Goal: Task Accomplishment & Management: Use online tool/utility

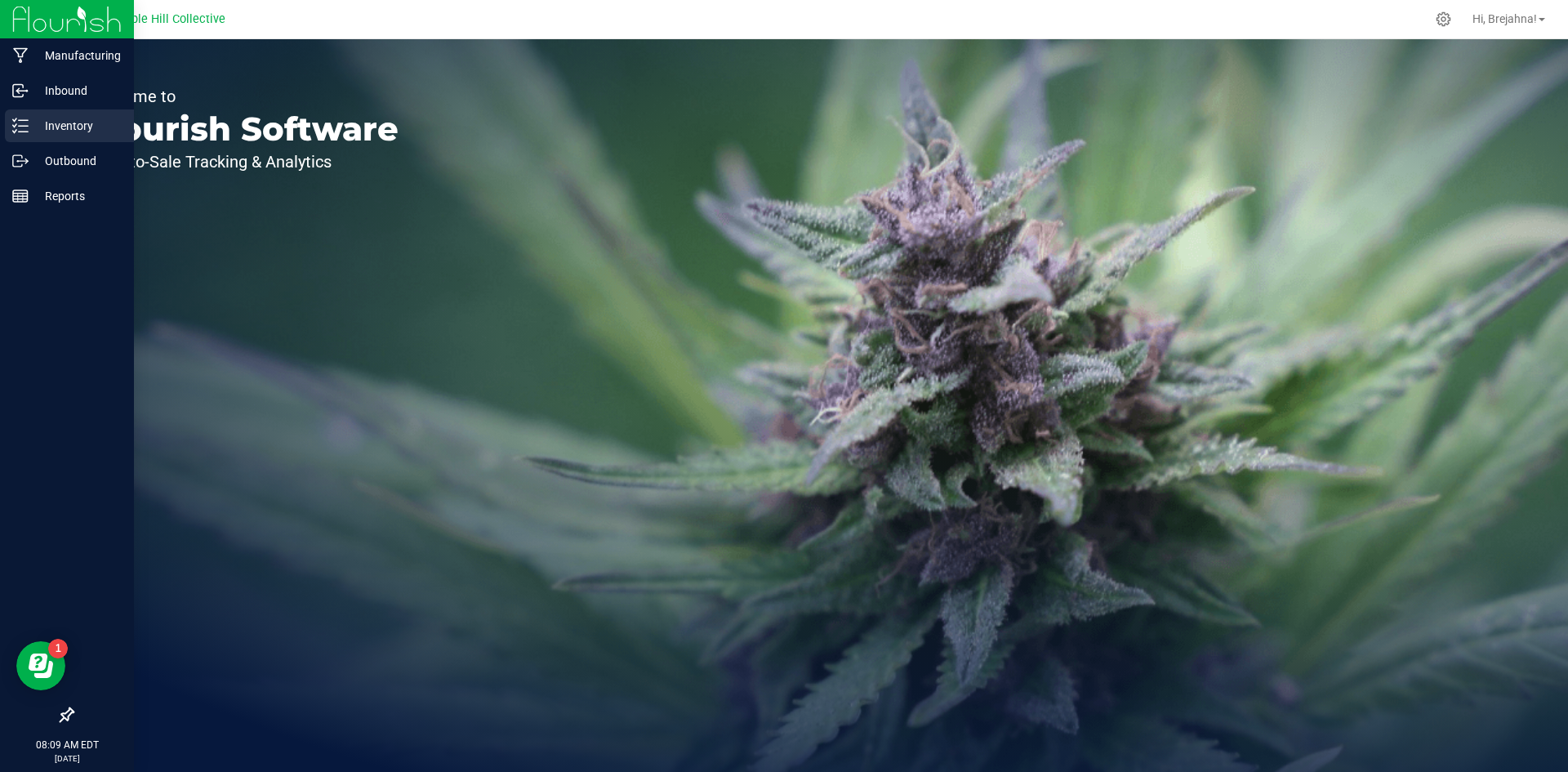
click at [87, 131] on p "Inventory" at bounding box center [78, 125] width 98 height 20
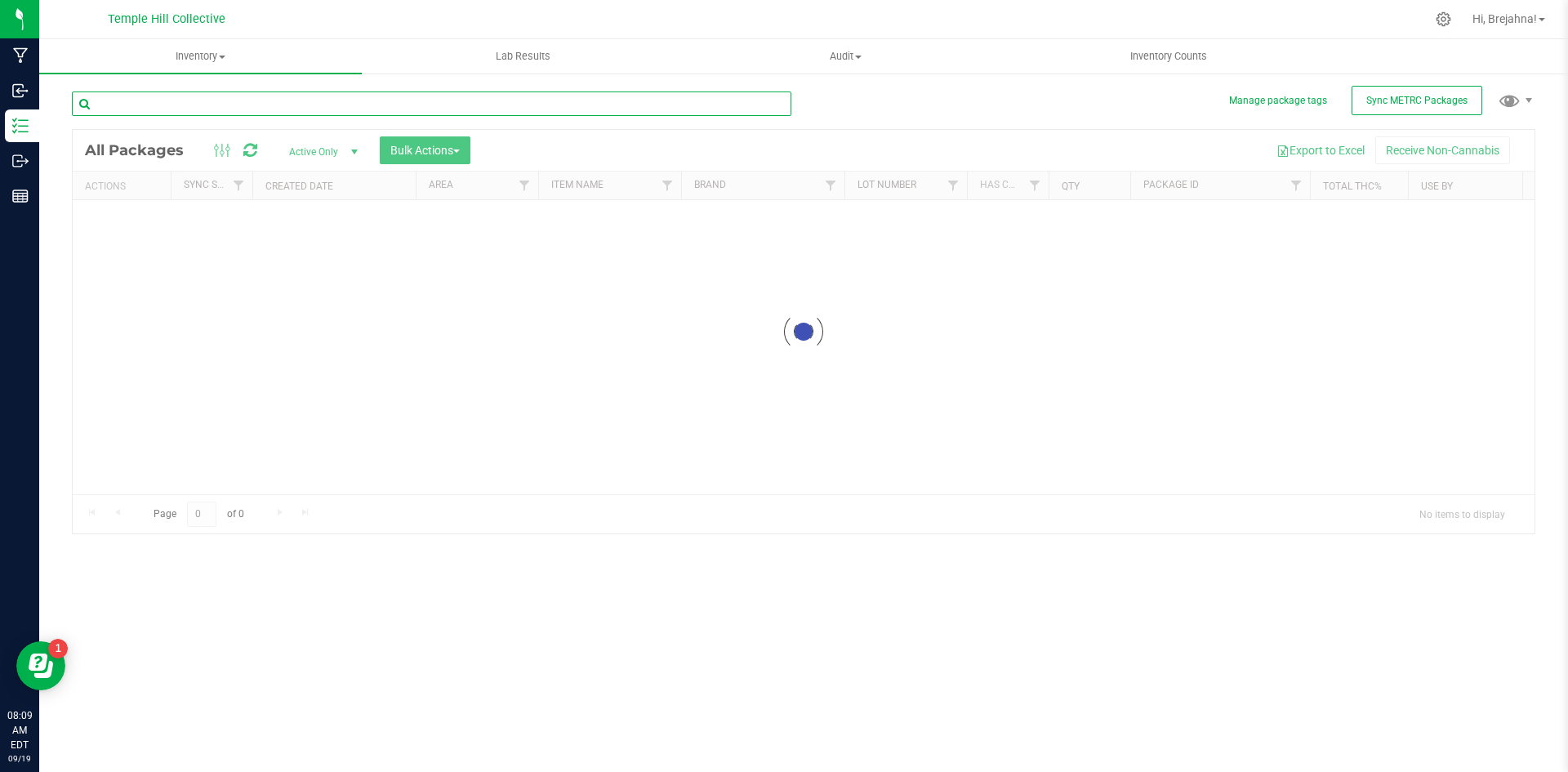
click at [191, 109] on input "text" at bounding box center [431, 104] width 719 height 24
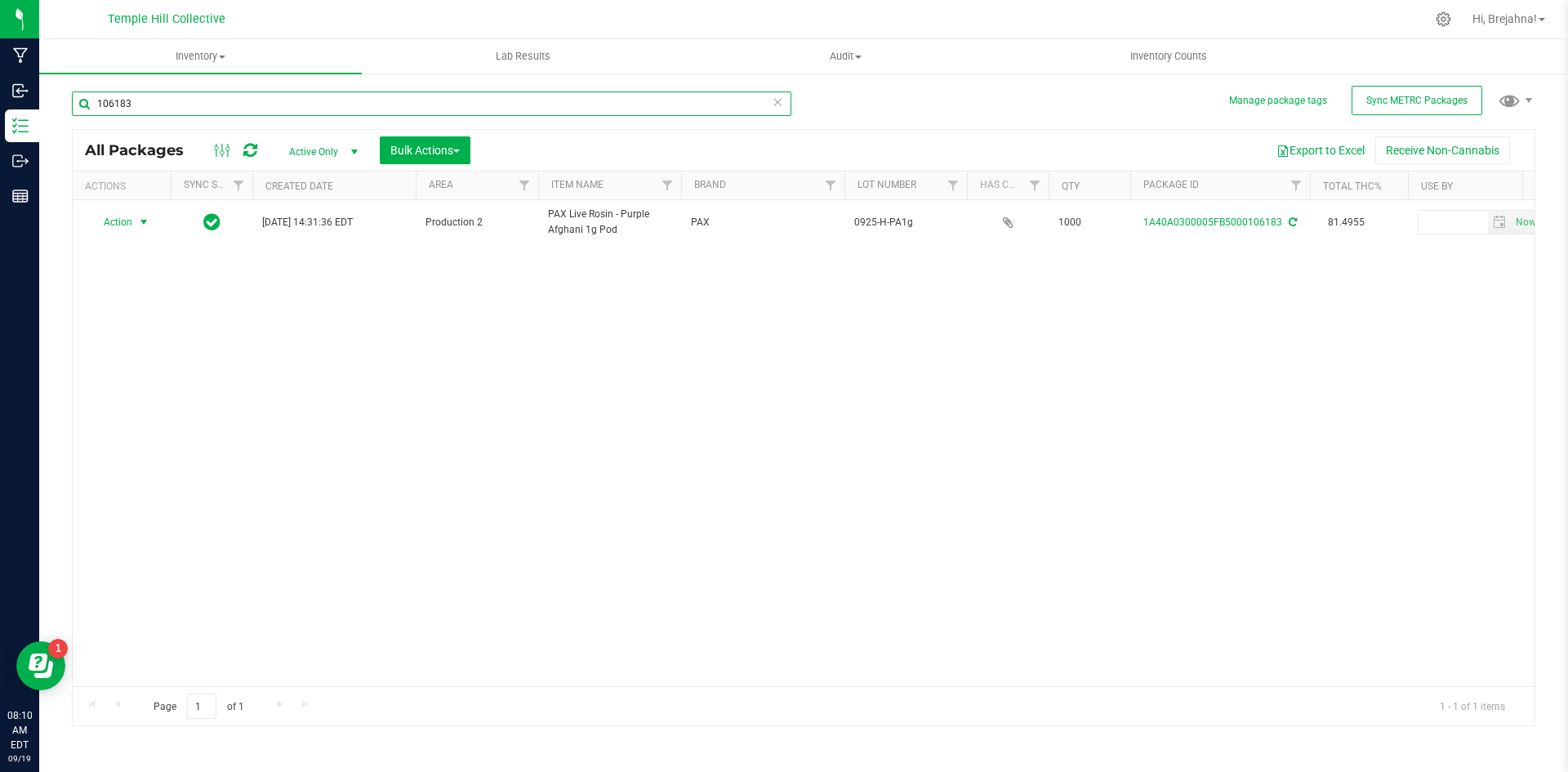
type input "106183"
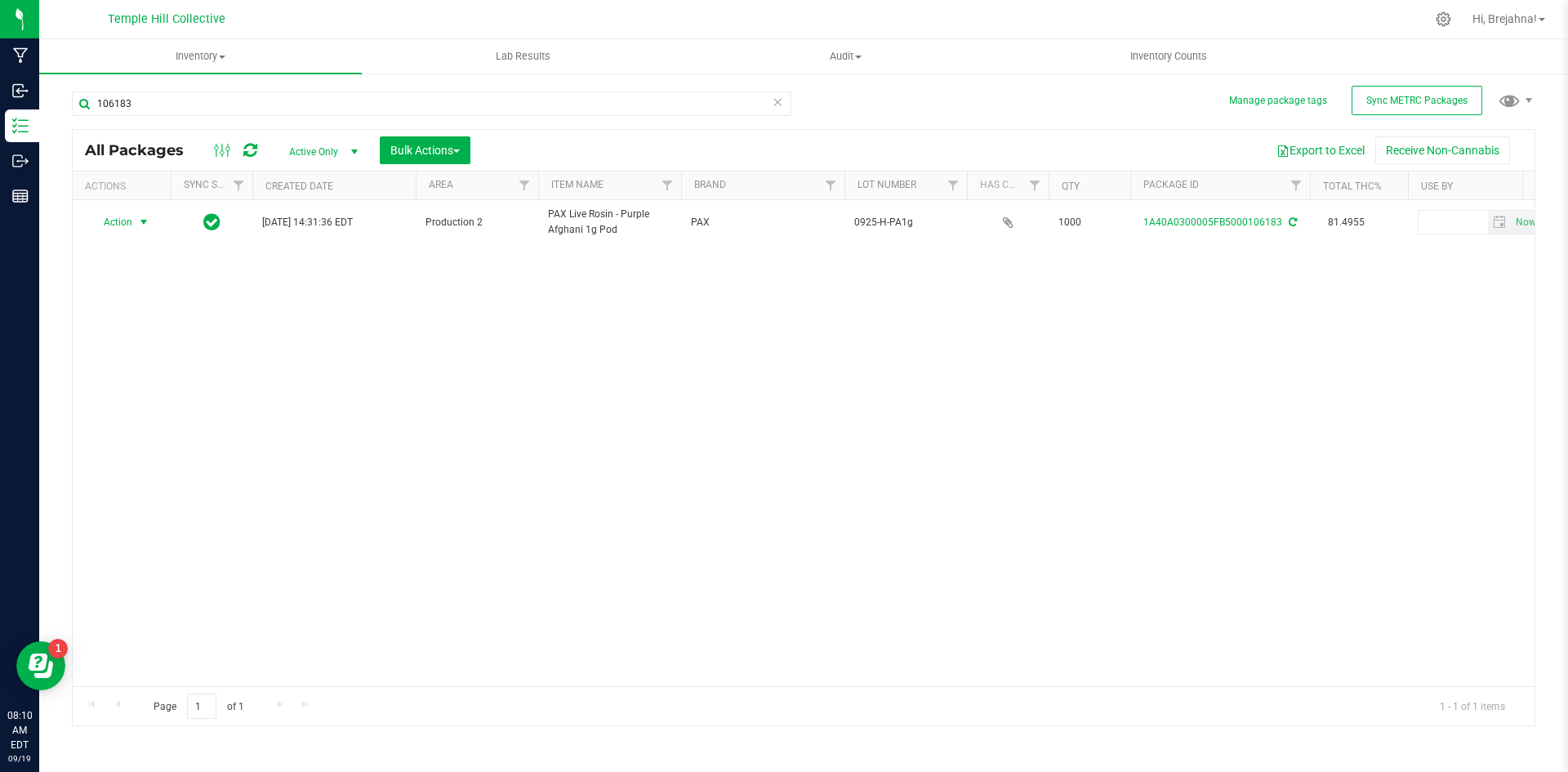
click at [138, 226] on span "select" at bounding box center [144, 222] width 13 height 13
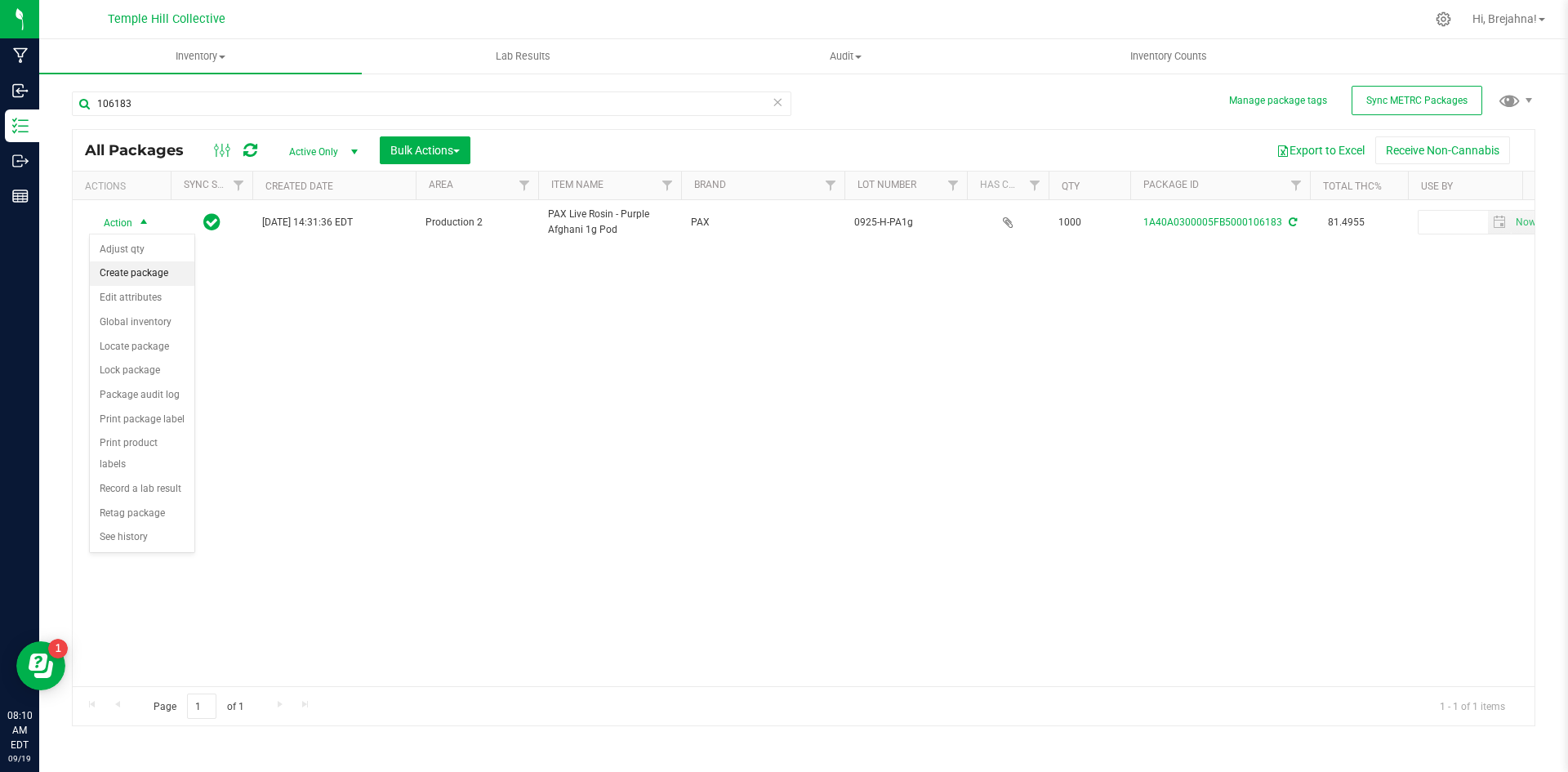
click at [138, 269] on li "Create package" at bounding box center [142, 273] width 105 height 24
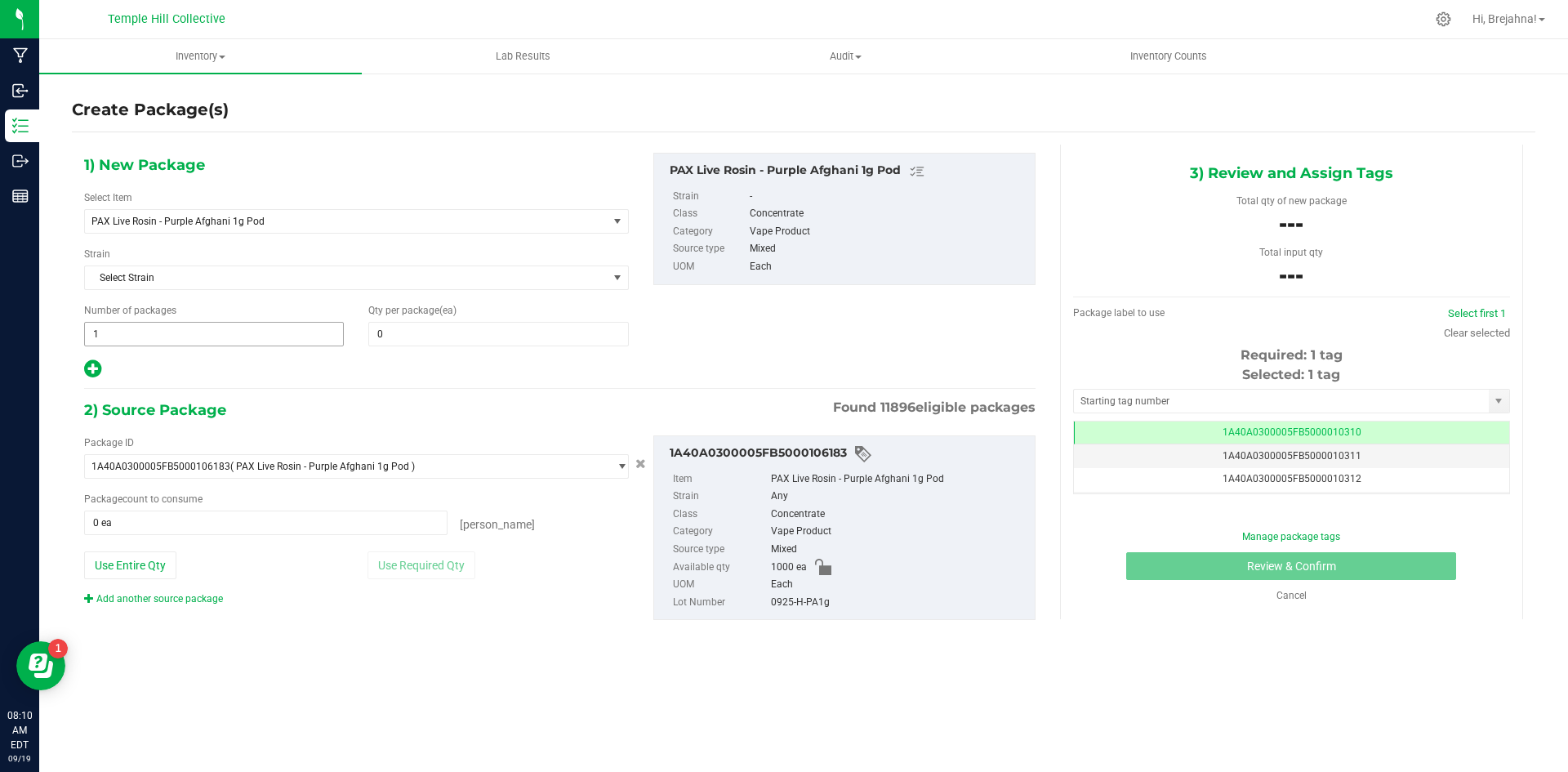
click at [103, 343] on span "1 1" at bounding box center [214, 334] width 260 height 24
type input "83"
click at [416, 329] on input "0" at bounding box center [498, 334] width 258 height 22
type input "83"
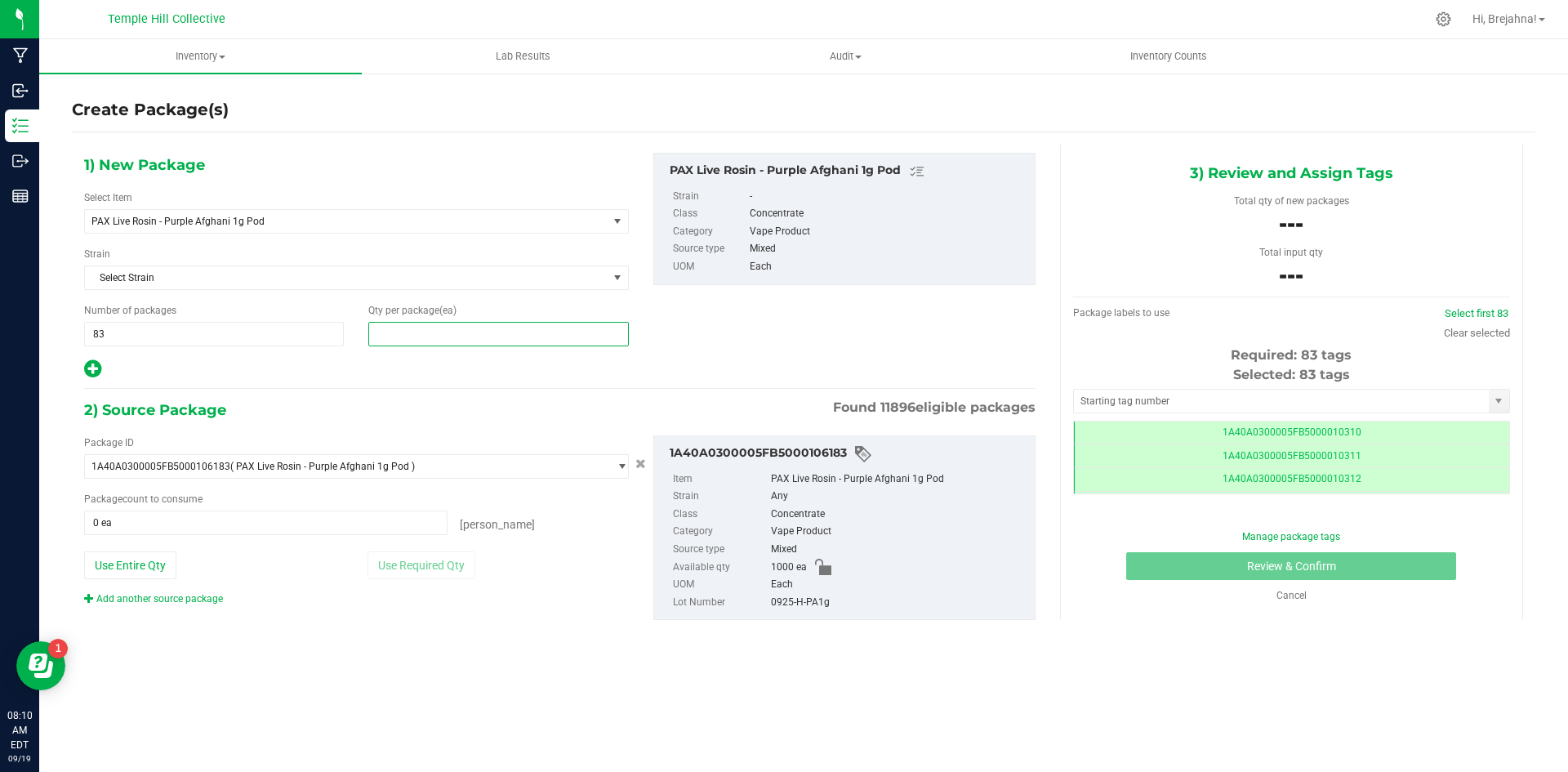
scroll to position [0, -1]
type input "12"
click at [340, 530] on span at bounding box center [266, 522] width 363 height 24
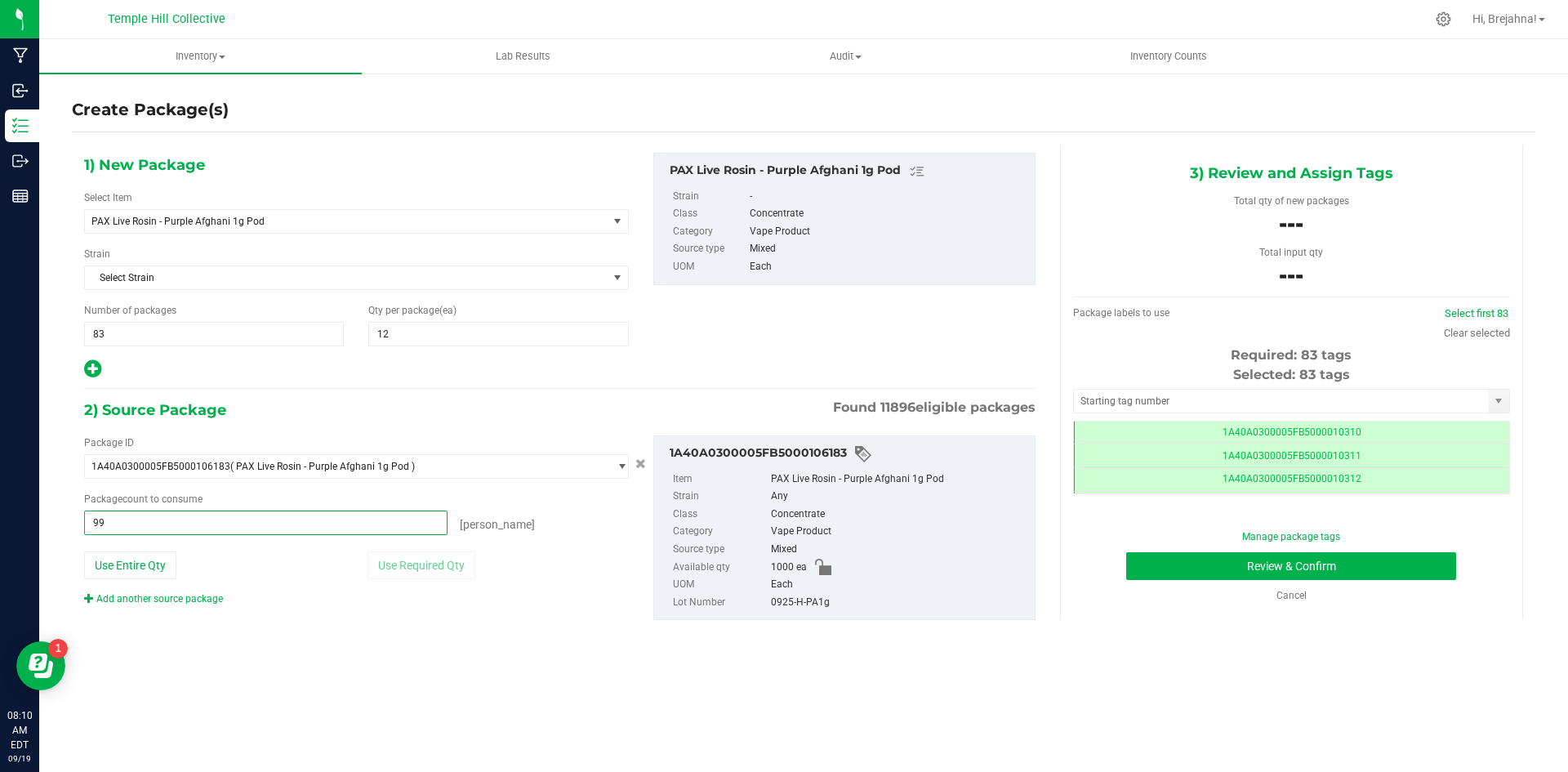
type input "996"
type input "996 ea"
drag, startPoint x: 772, startPoint y: 601, endPoint x: 828, endPoint y: 602, distance: 56.0
click at [828, 603] on div "0925-H-PA1g" at bounding box center [898, 602] width 255 height 18
copy div "0925-H-PA1g"
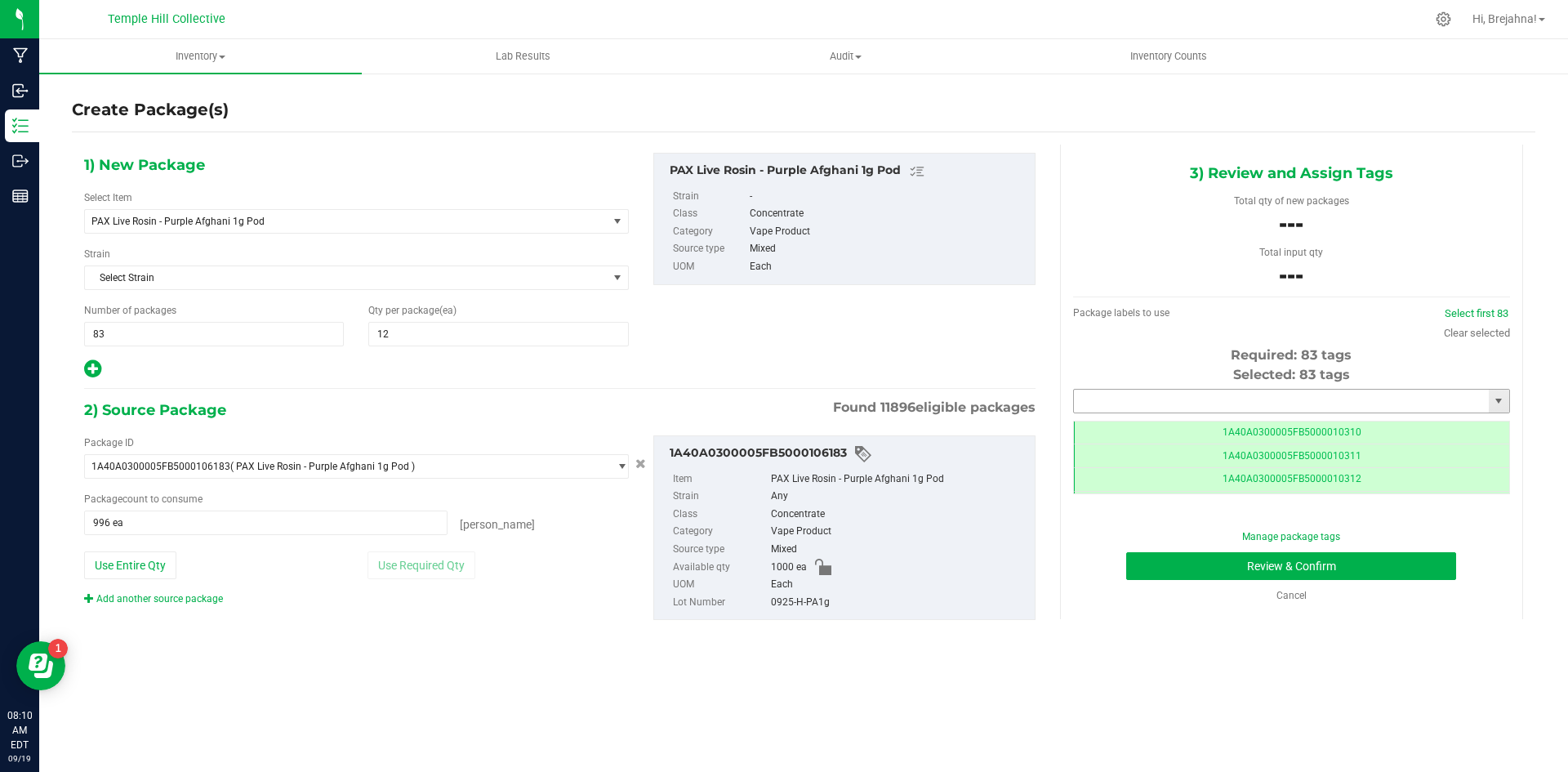
click at [1179, 397] on input "text" at bounding box center [1281, 401] width 414 height 22
click at [1190, 427] on li "1A40A0300005FB5000106774" at bounding box center [1291, 429] width 435 height 24
type input "1A40A0300005FB5000106774"
click at [1163, 568] on button "Review & Confirm" at bounding box center [1290, 566] width 330 height 28
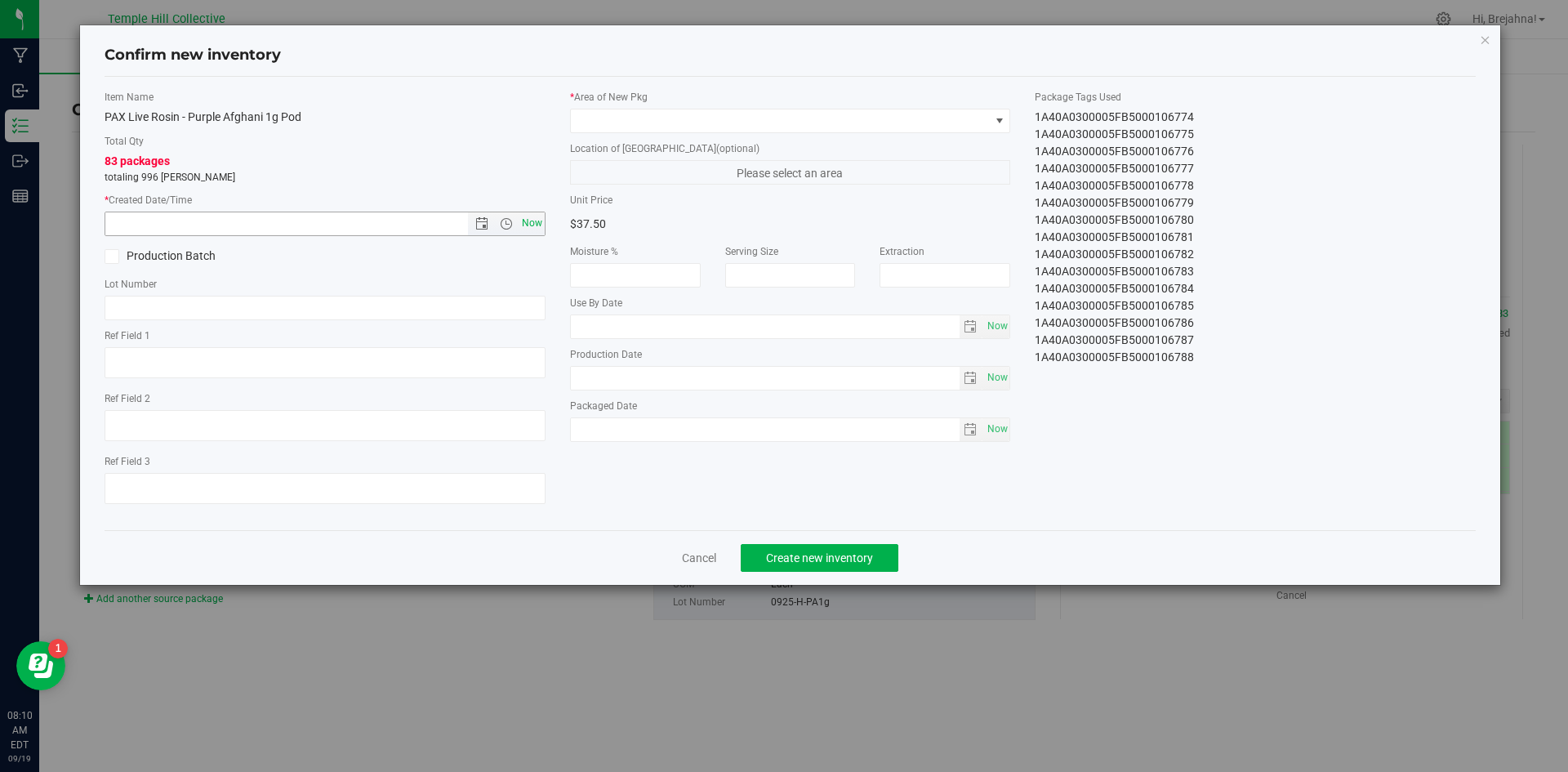
click at [528, 225] on span "Now" at bounding box center [531, 223] width 28 height 23
type input "[DATE] 8:10 AM"
paste input "0925-H-PA1g"
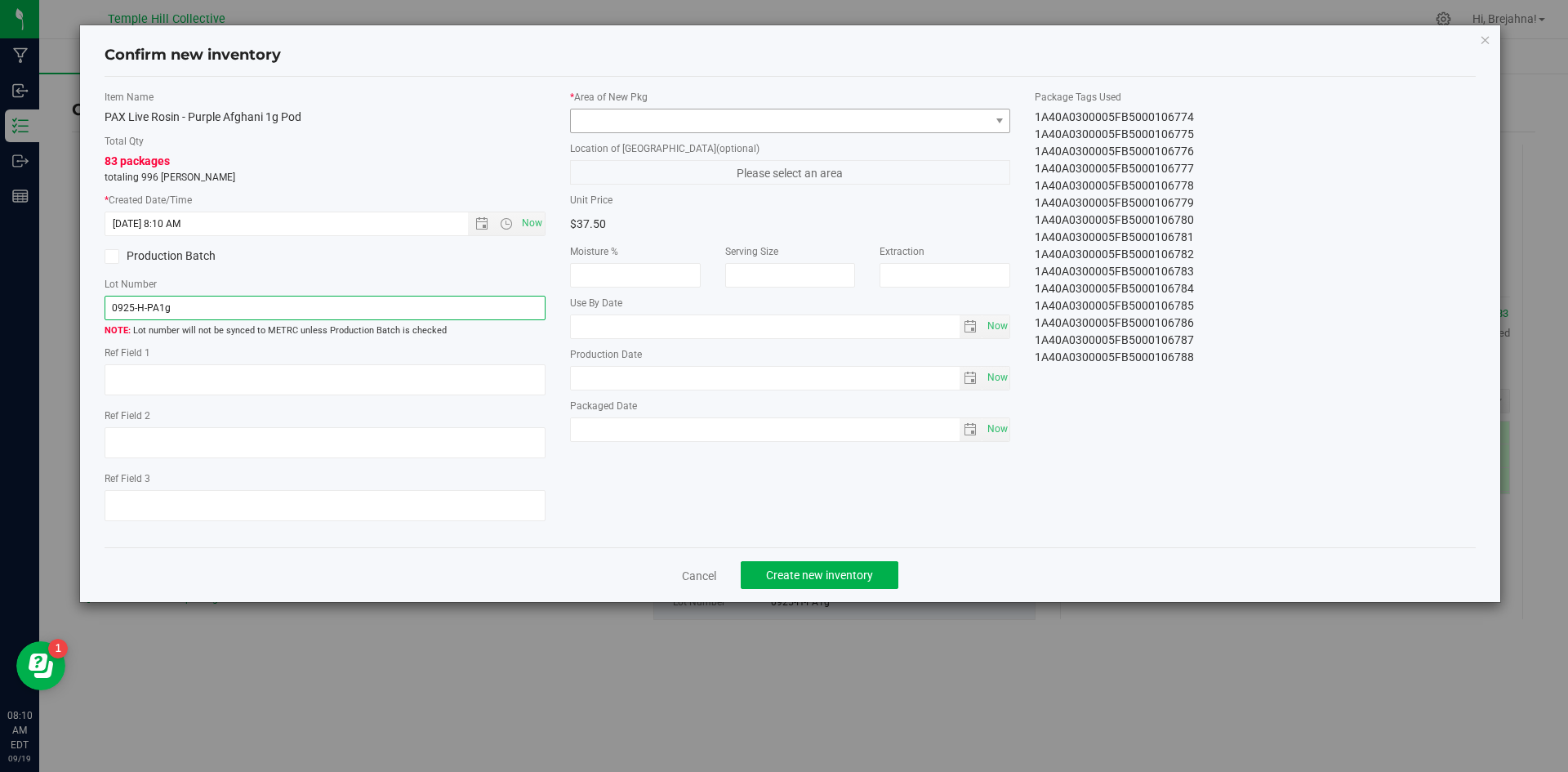
type input "0925-H-PA1g"
click at [709, 125] on span at bounding box center [780, 121] width 419 height 22
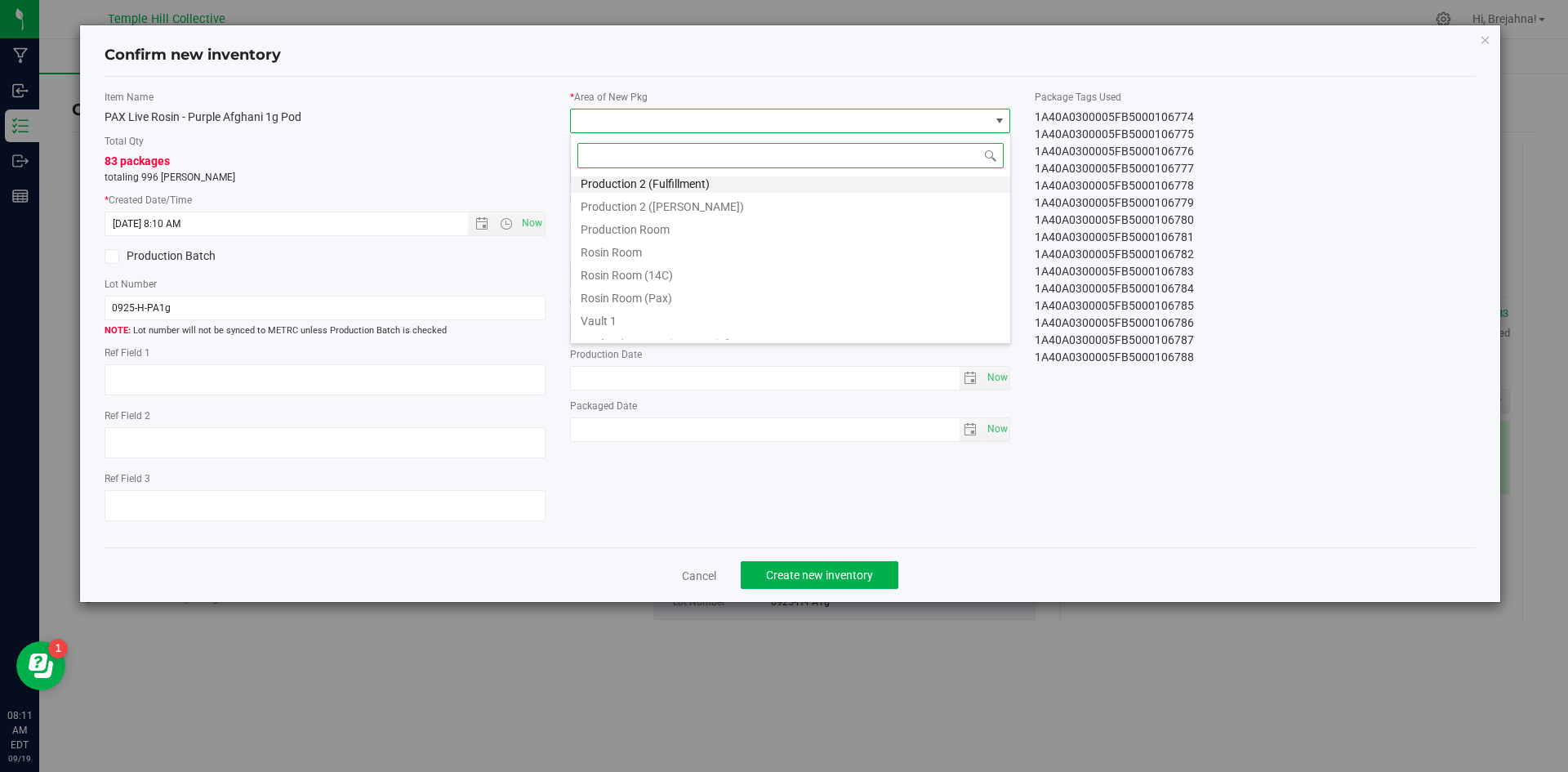
click at [711, 177] on li "Production 2 (Fulfillment)" at bounding box center [791, 182] width 440 height 22
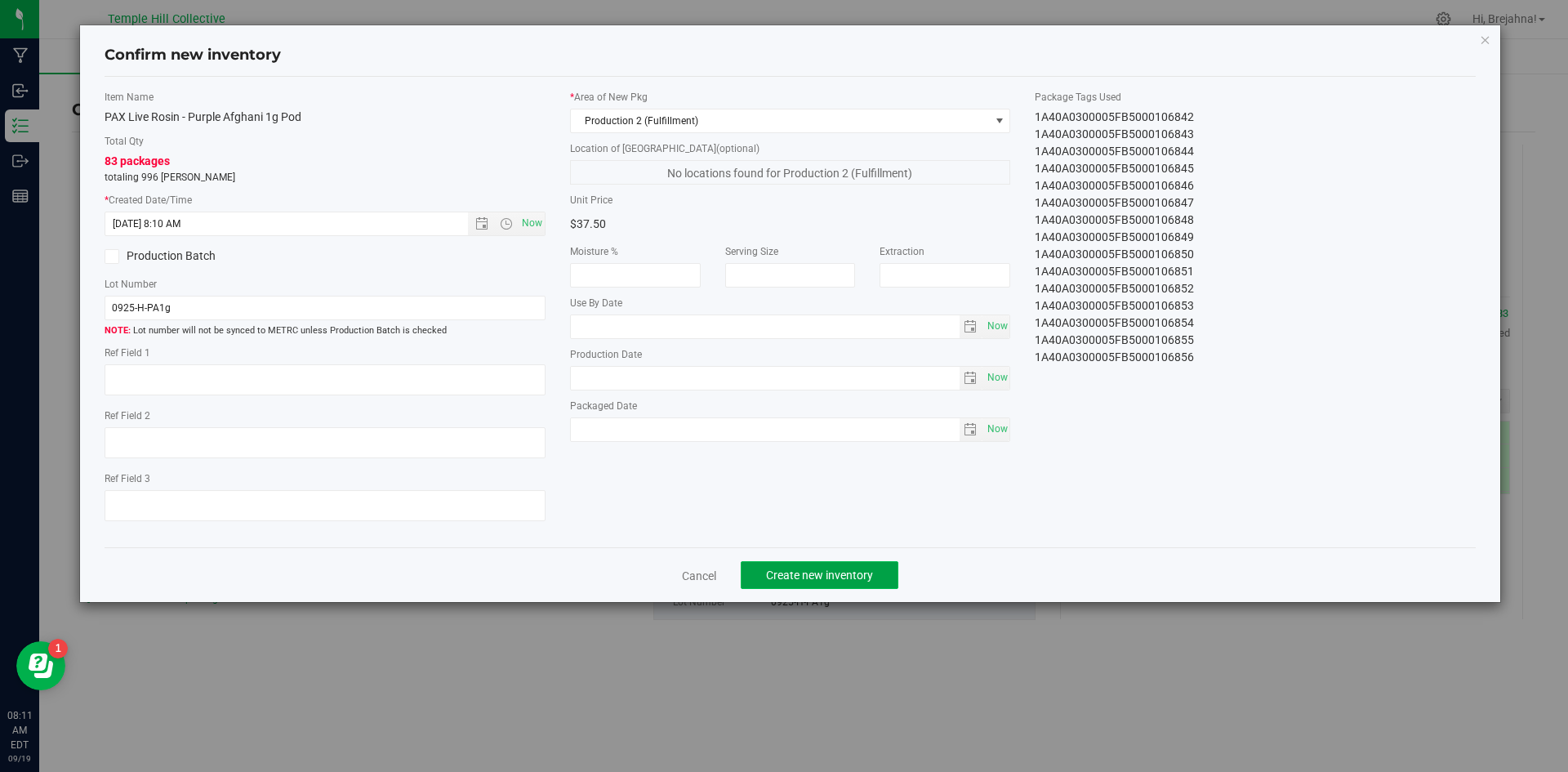
click at [792, 581] on span "Create new inventory" at bounding box center [820, 575] width 107 height 13
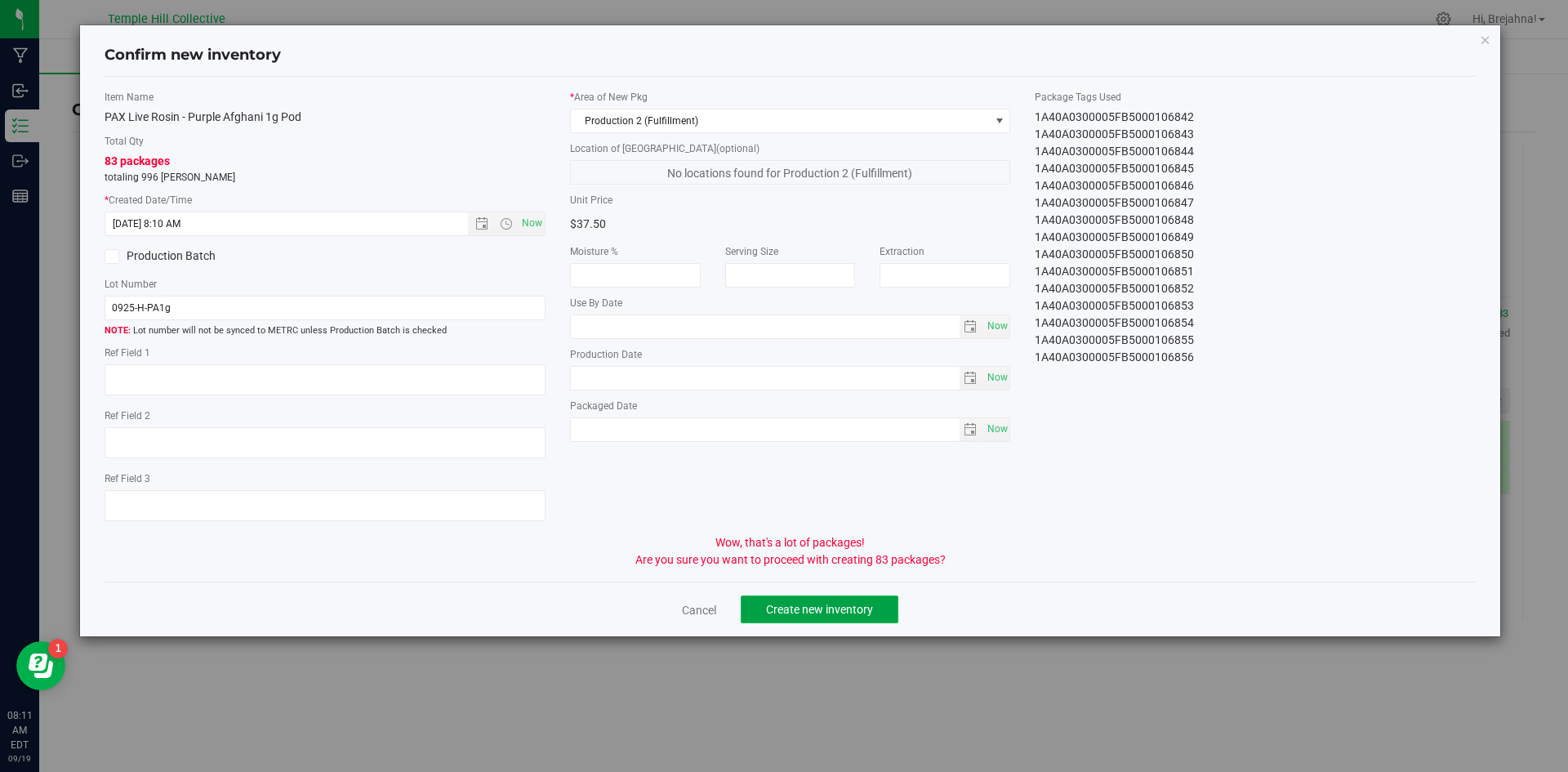
click at [819, 611] on span "Create new inventory" at bounding box center [820, 609] width 107 height 13
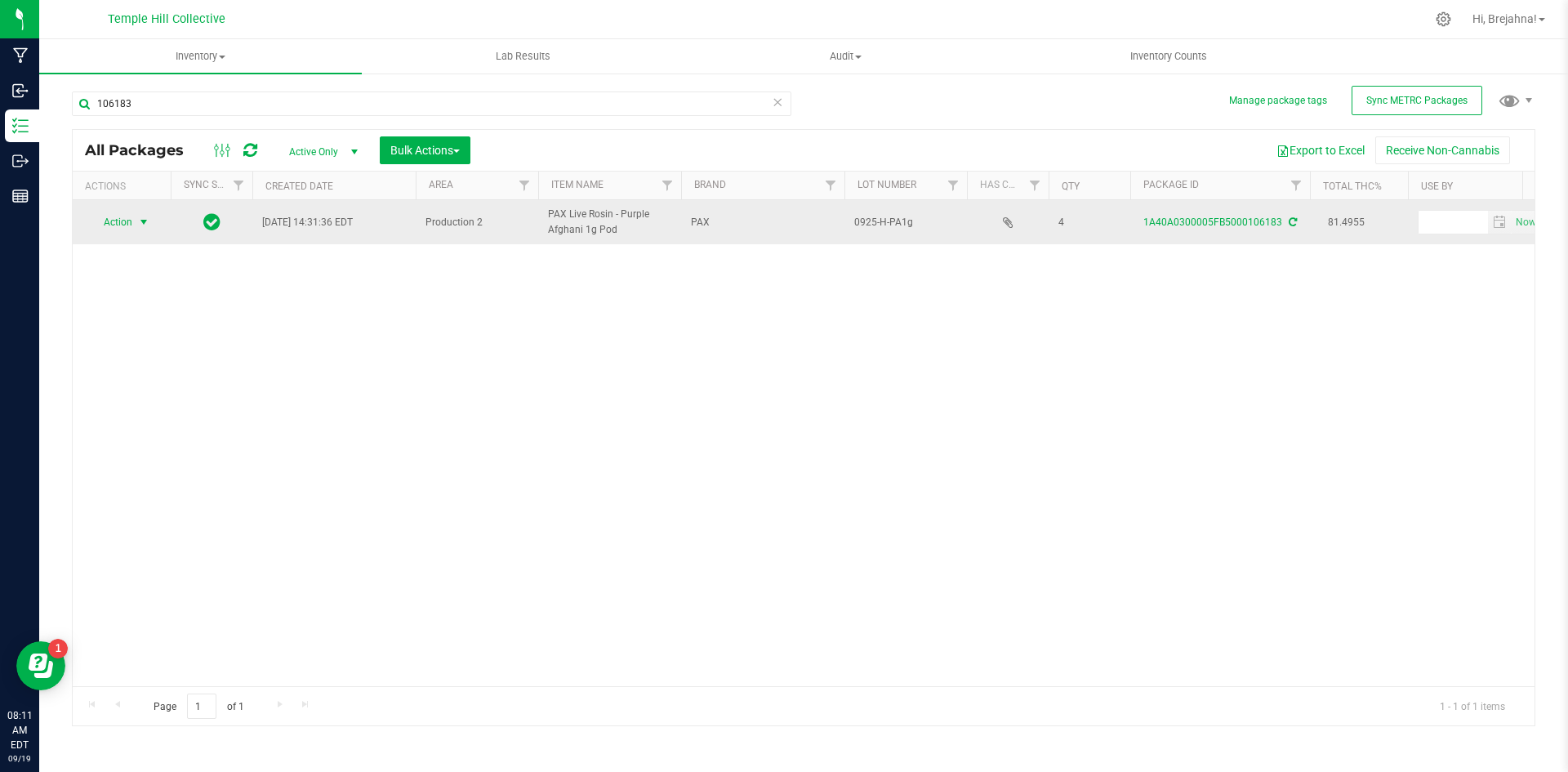
click at [146, 226] on span "select" at bounding box center [144, 222] width 13 height 13
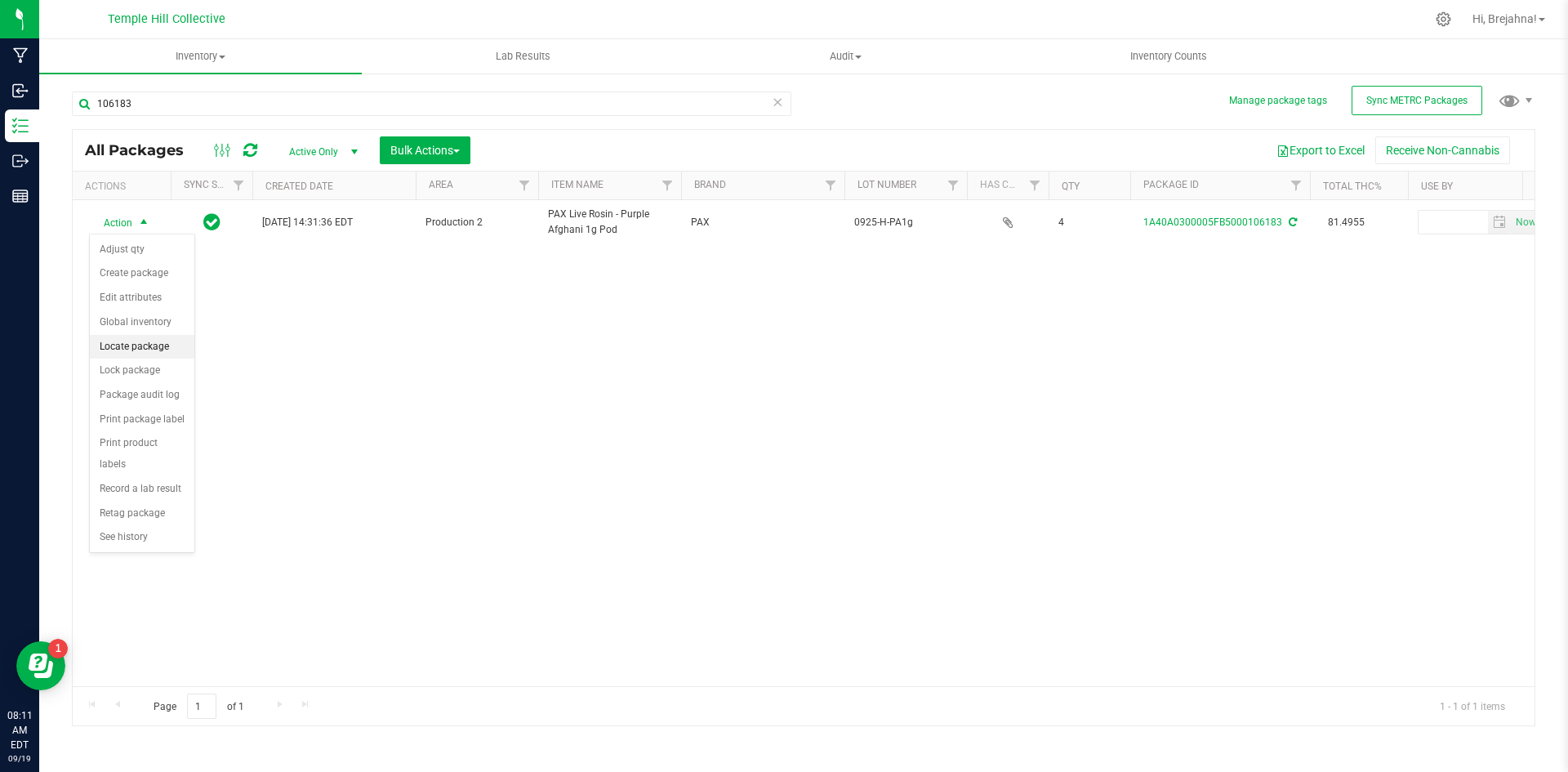
click at [165, 342] on li "Locate package" at bounding box center [142, 347] width 105 height 24
